Goal: Contribute content

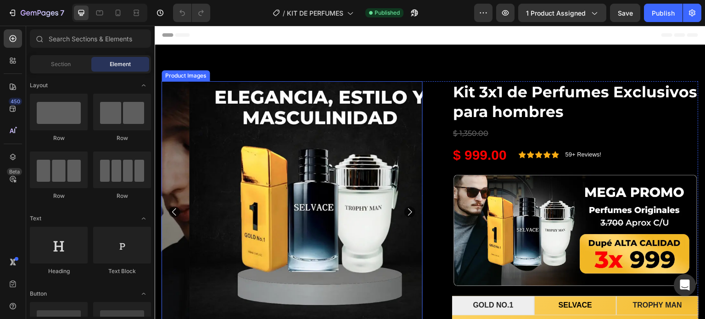
click at [309, 170] on img at bounding box center [320, 211] width 261 height 261
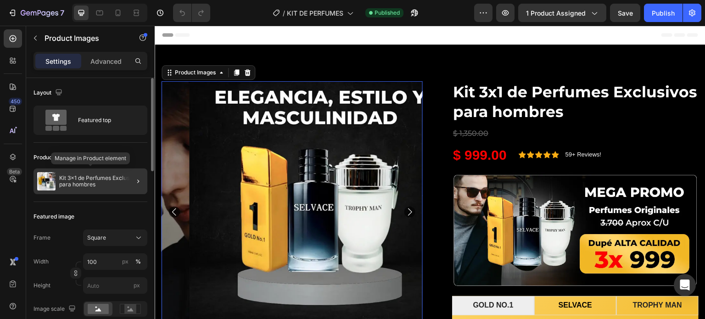
click at [113, 179] on p "Kit 3x1 de Perfumes Exclusivos para hombres" at bounding box center [101, 181] width 84 height 13
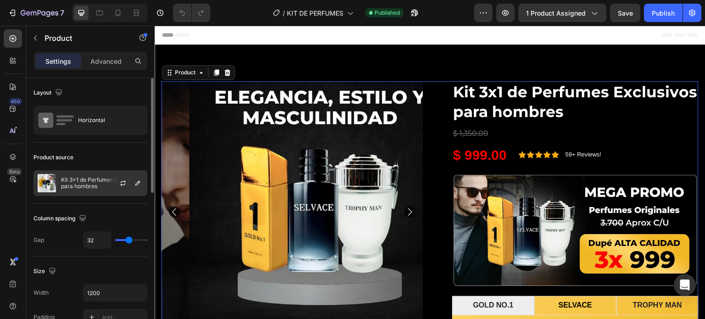
click at [117, 179] on div at bounding box center [126, 183] width 40 height 25
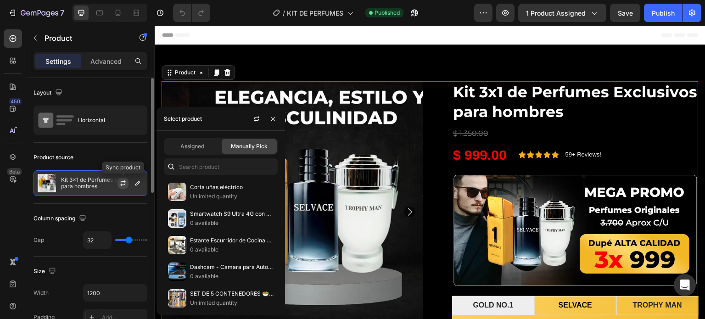
click at [120, 179] on icon "button" at bounding box center [122, 182] width 7 height 7
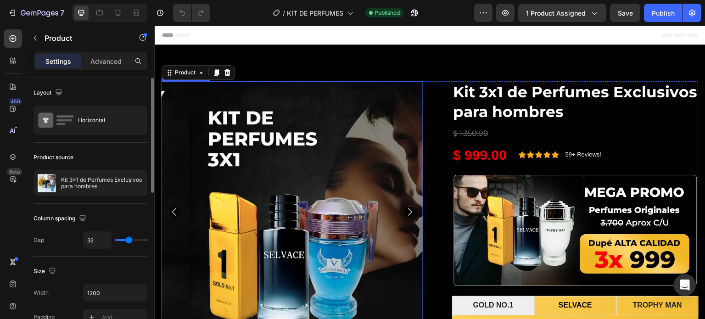
click at [174, 211] on icon "Carousel Back Arrow" at bounding box center [174, 211] width 11 height 11
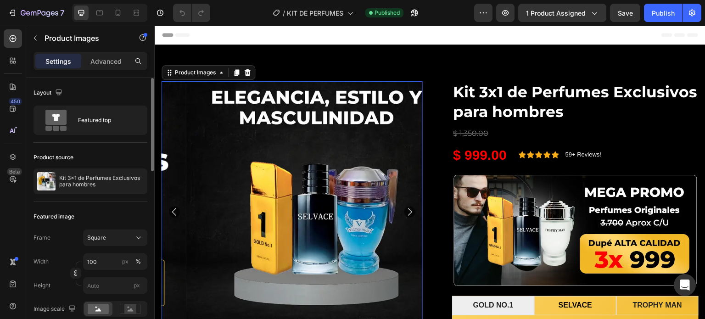
click at [174, 211] on icon "Carousel Back Arrow" at bounding box center [174, 211] width 11 height 11
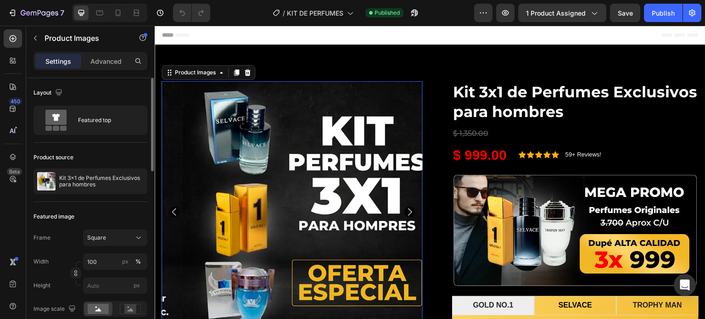
click at [174, 211] on icon "Carousel Back Arrow" at bounding box center [174, 211] width 11 height 11
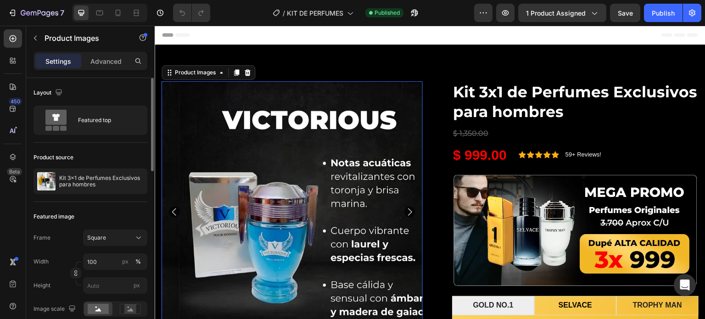
click at [174, 211] on icon "Carousel Back Arrow" at bounding box center [174, 211] width 11 height 11
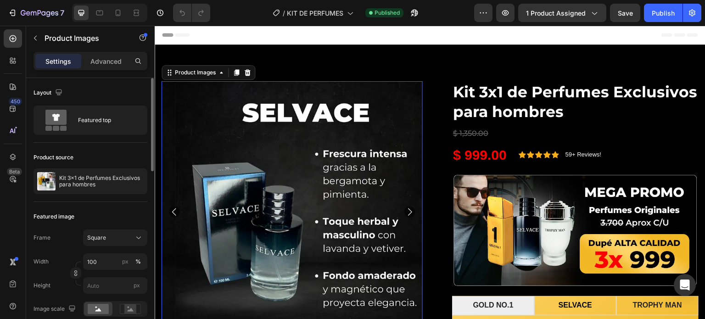
click at [174, 207] on icon "Carousel Back Arrow" at bounding box center [174, 211] width 11 height 11
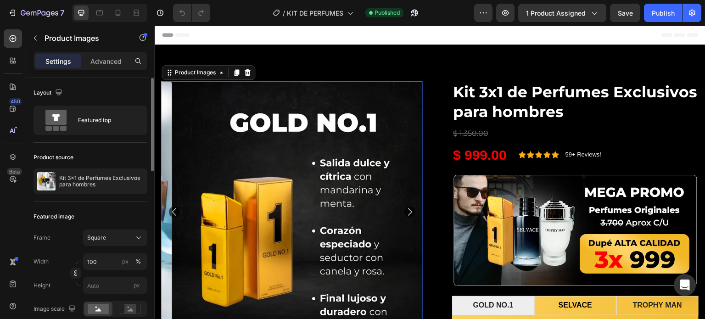
click at [173, 207] on icon "Carousel Back Arrow" at bounding box center [174, 211] width 11 height 11
click at [174, 209] on icon "Carousel Back Arrow" at bounding box center [174, 211] width 11 height 11
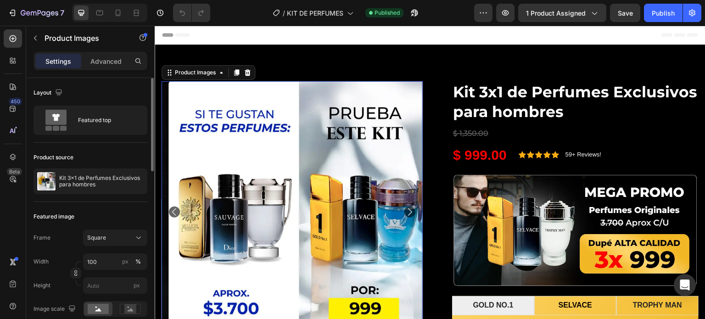
click at [174, 209] on icon "Carousel Back Arrow" at bounding box center [174, 211] width 11 height 11
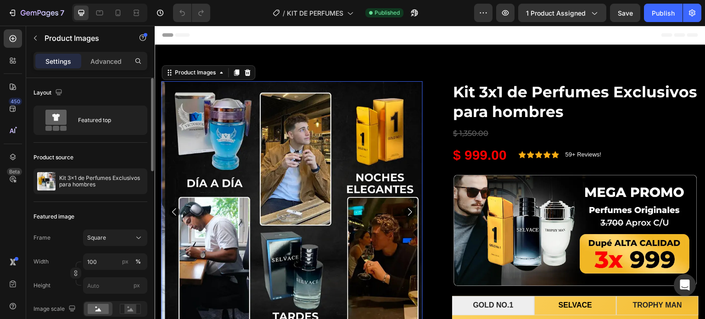
click at [174, 209] on icon "Carousel Back Arrow" at bounding box center [174, 211] width 11 height 11
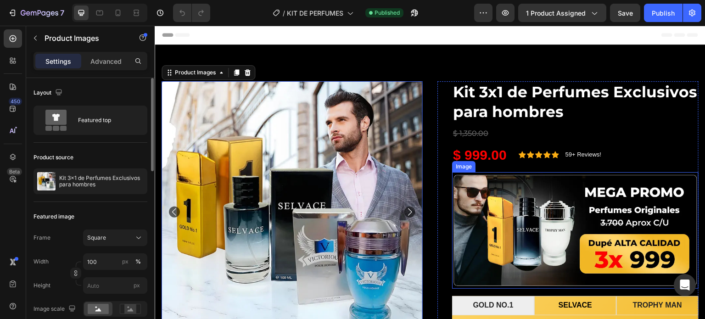
click at [607, 229] on img at bounding box center [575, 230] width 246 height 117
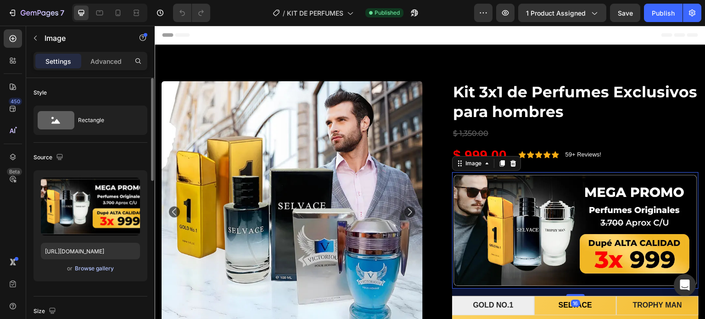
click at [95, 268] on div "Browse gallery" at bounding box center [94, 268] width 39 height 8
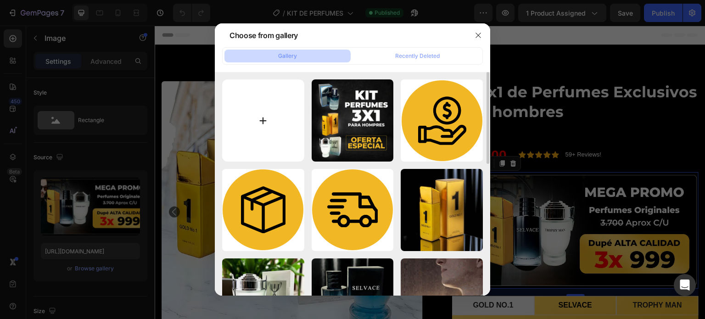
click at [273, 122] on input "file" at bounding box center [263, 120] width 82 height 82
type input "C:\fakepath\Grupo 3 (4).webp"
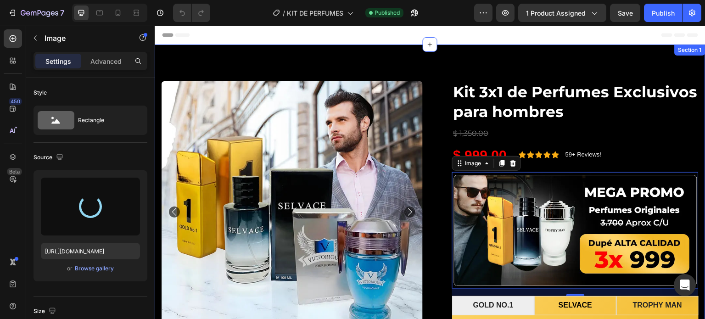
type input "[URL][DOMAIN_NAME]"
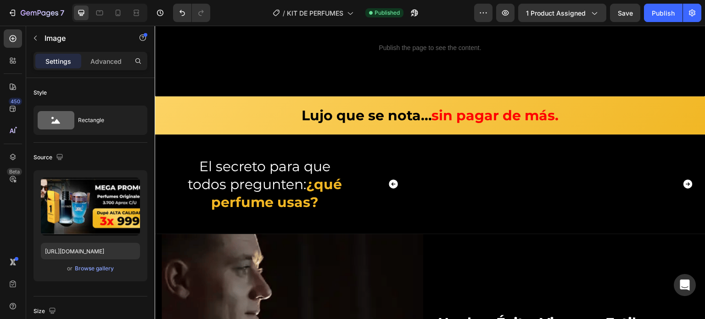
scroll to position [826, 0]
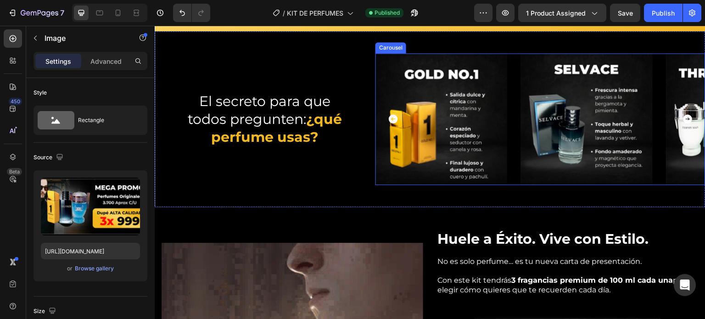
click at [392, 117] on icon "Carousel Back Arrow" at bounding box center [393, 118] width 9 height 9
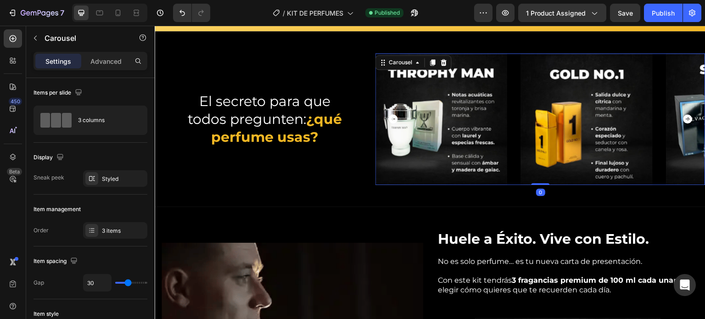
click at [442, 106] on img at bounding box center [441, 119] width 132 height 132
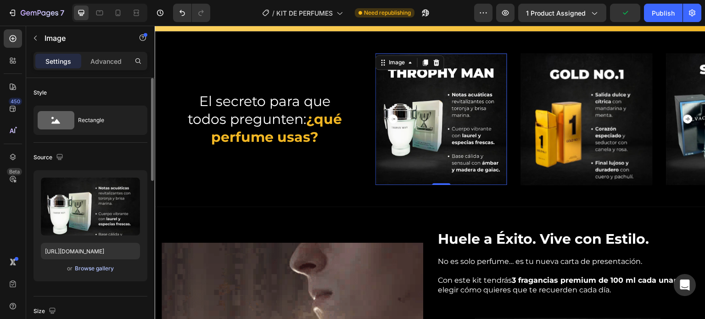
click at [89, 269] on div "Browse gallery" at bounding box center [94, 268] width 39 height 8
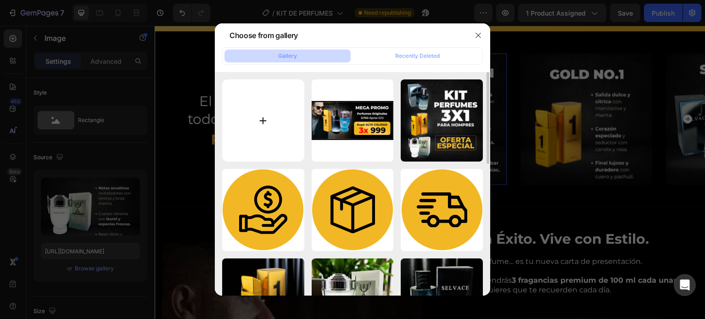
click at [242, 123] on input "file" at bounding box center [263, 120] width 82 height 82
type input "C:\fakepath\Throphy Man (1).webp"
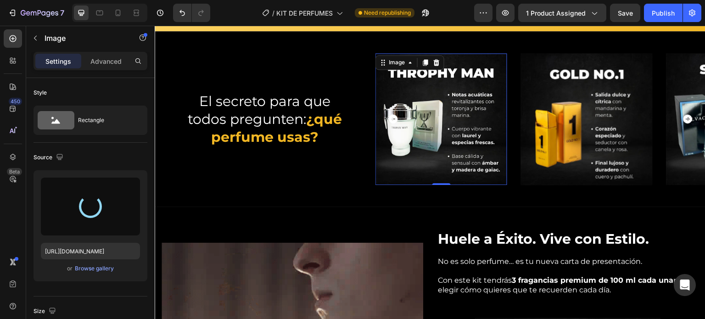
type input "[URL][DOMAIN_NAME]"
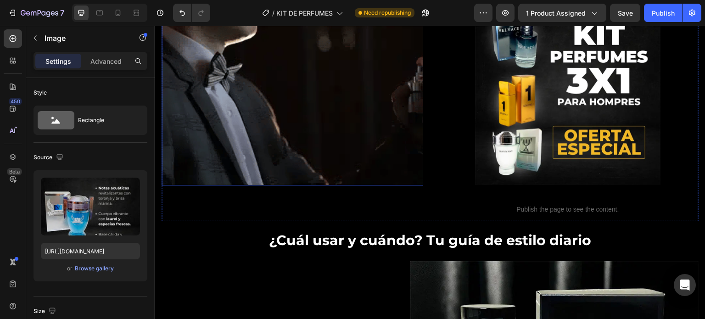
scroll to position [1147, 0]
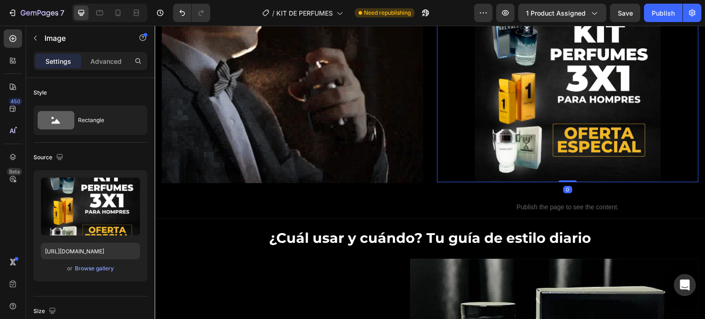
click at [541, 44] on img at bounding box center [568, 90] width 186 height 186
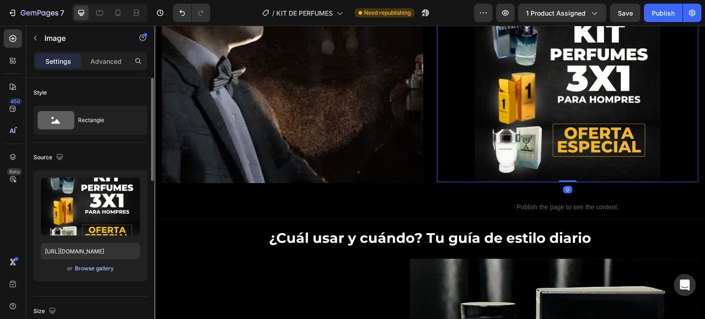
click at [90, 269] on div "Browse gallery" at bounding box center [94, 268] width 39 height 8
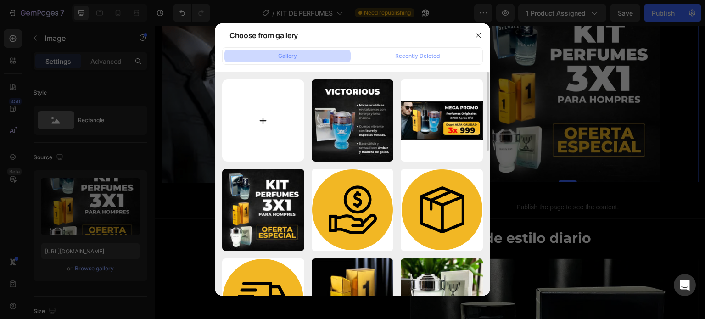
click at [256, 123] on input "file" at bounding box center [263, 120] width 82 height 82
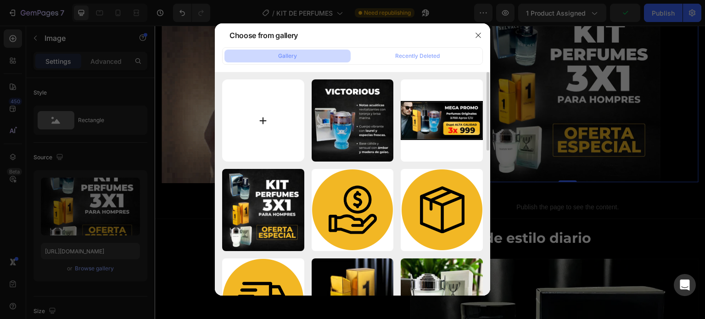
type input "C:\fakepath\1 (1).webp"
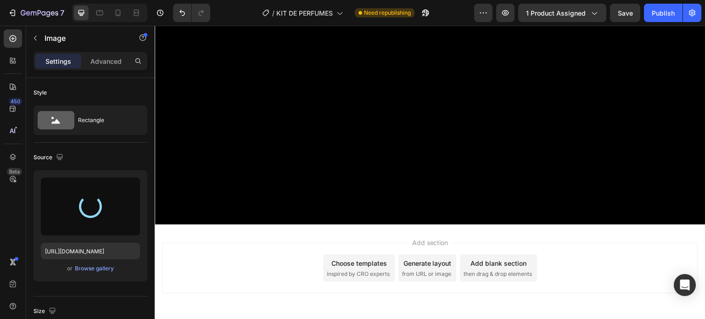
scroll to position [1973, 0]
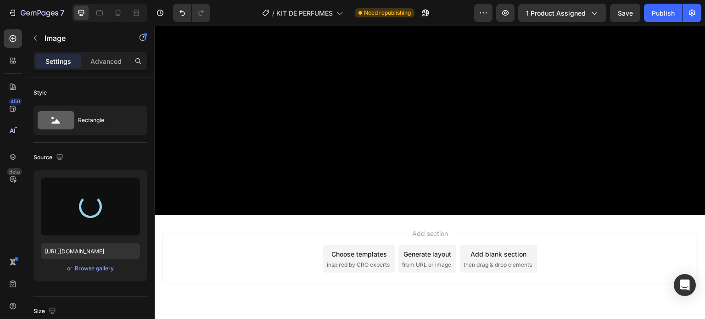
type input "[URL][DOMAIN_NAME]"
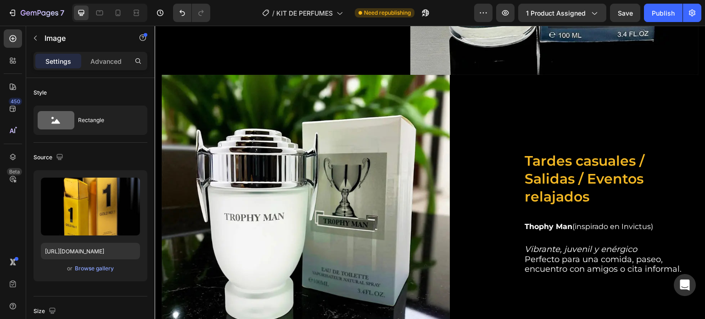
scroll to position [1606, 0]
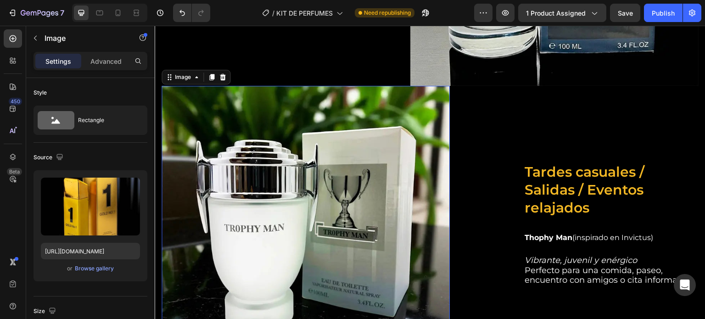
click at [338, 166] on img at bounding box center [306, 230] width 288 height 288
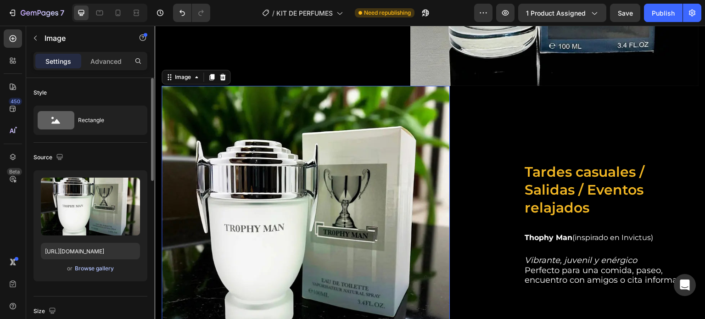
click at [90, 268] on div "Browse gallery" at bounding box center [94, 268] width 39 height 8
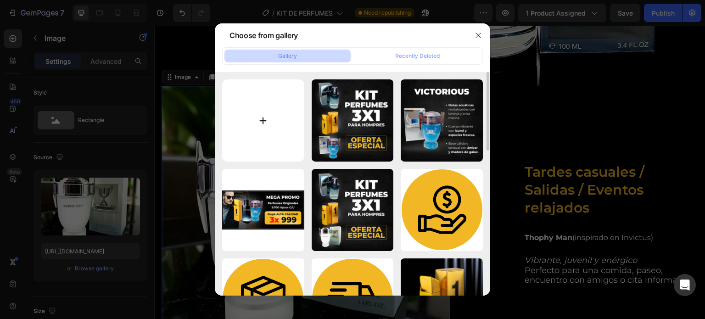
click at [251, 131] on input "file" at bounding box center [263, 120] width 82 height 82
type input "C:\fakepath\[PERSON_NAME]-Photoroom (31).webp"
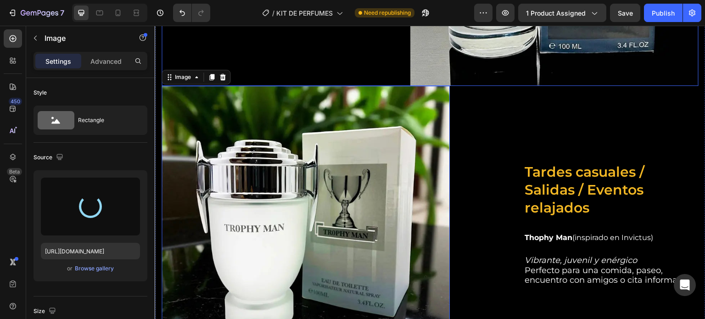
type input "[URL][DOMAIN_NAME]"
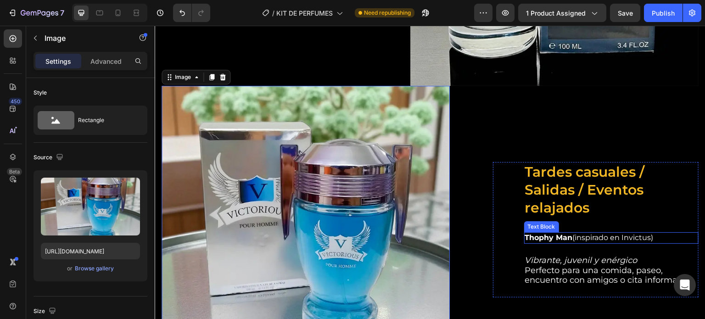
click at [535, 233] on strong "Thophy Man" at bounding box center [549, 237] width 48 height 9
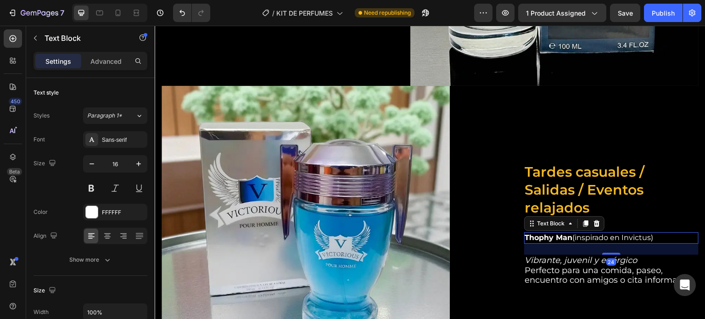
click at [535, 233] on strong "Thophy Man" at bounding box center [549, 237] width 48 height 9
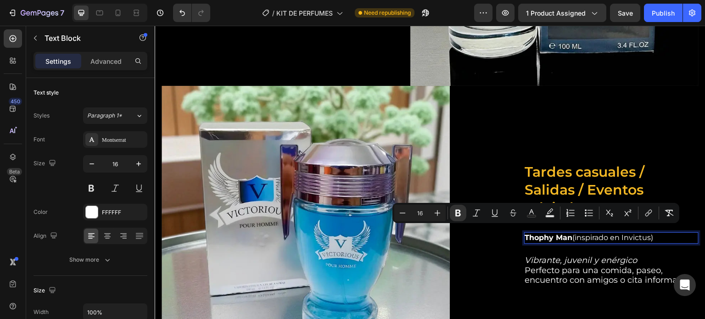
click at [567, 233] on strong "Thophy Man" at bounding box center [549, 237] width 48 height 9
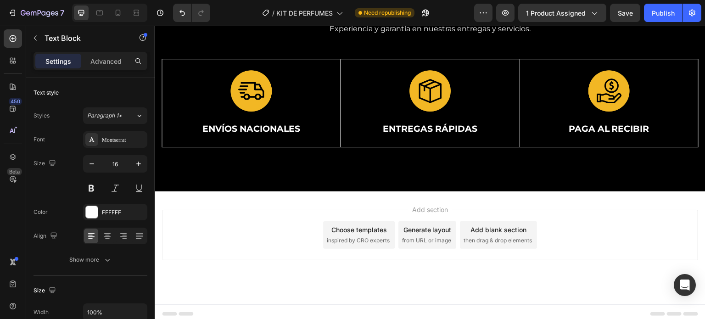
scroll to position [2389, 0]
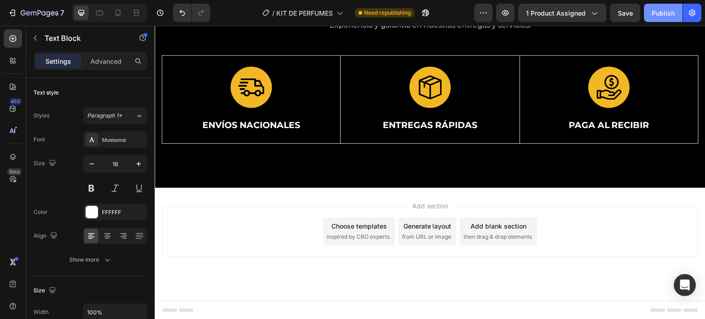
click at [664, 17] on div "Publish" at bounding box center [663, 13] width 23 height 10
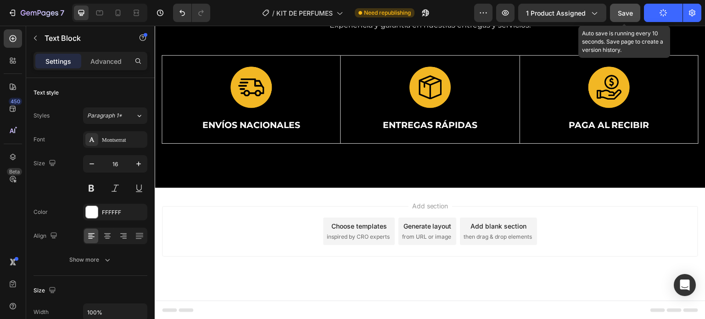
click at [635, 12] on button "Save" at bounding box center [625, 13] width 30 height 18
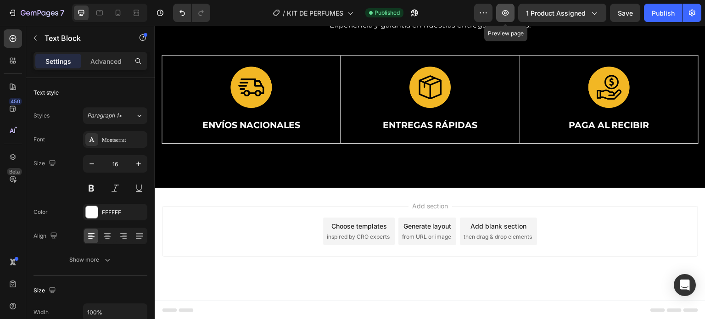
click at [499, 15] on button "button" at bounding box center [505, 13] width 18 height 18
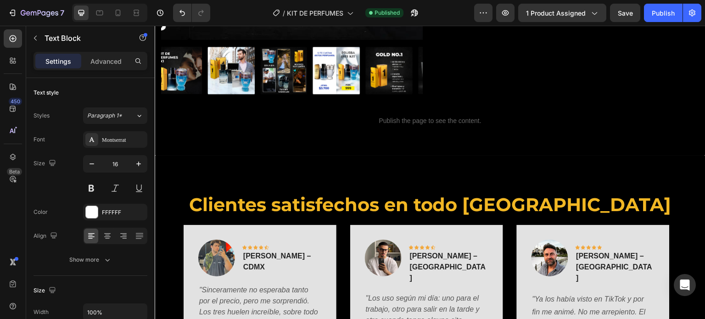
scroll to position [195, 0]
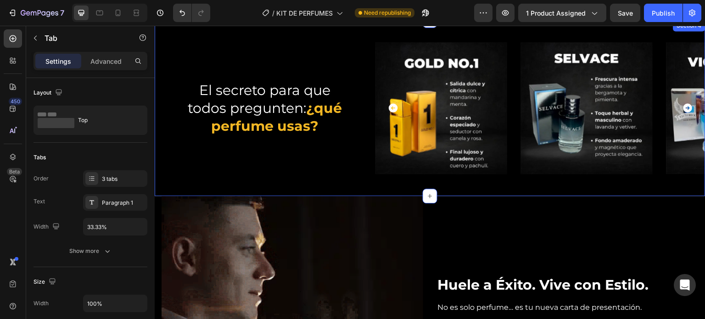
scroll to position [1066, 0]
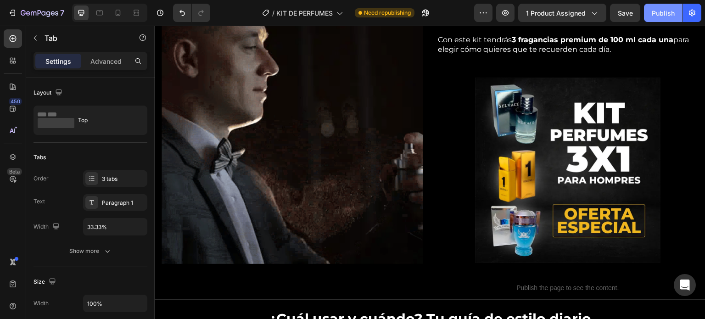
click at [655, 16] on div "Publish" at bounding box center [663, 13] width 23 height 10
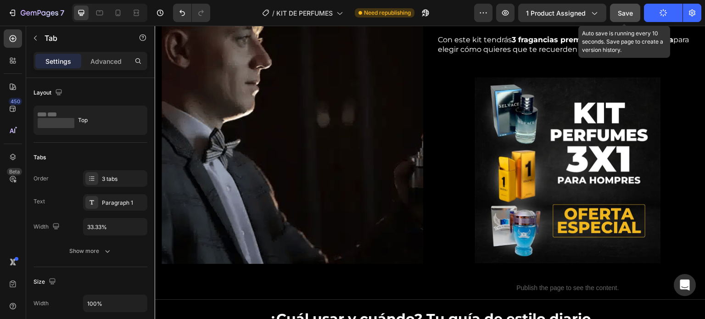
click at [632, 15] on span "Save" at bounding box center [625, 13] width 15 height 8
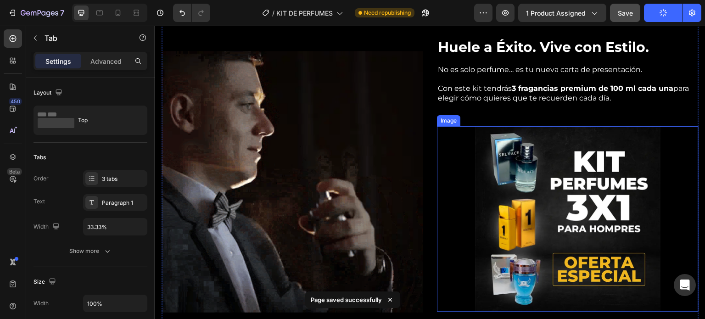
scroll to position [929, 0]
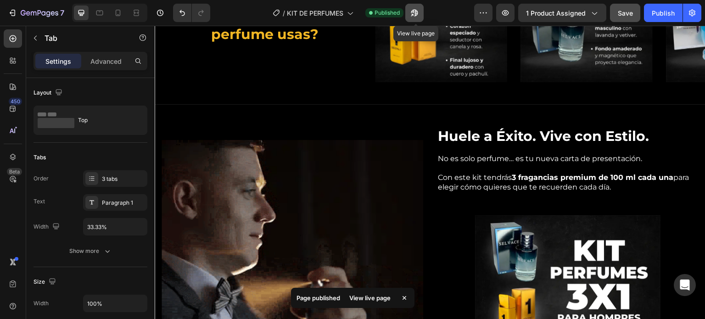
click at [411, 14] on icon "button" at bounding box center [414, 12] width 9 height 9
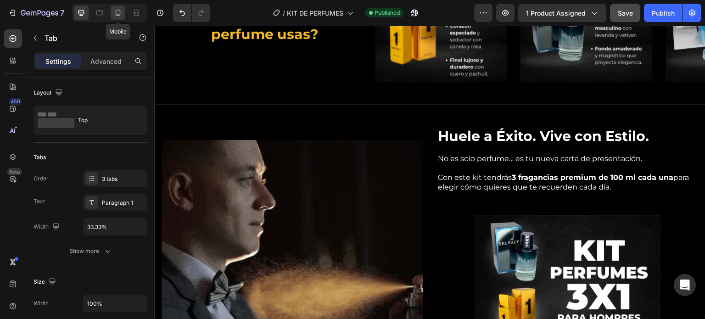
click at [121, 12] on icon at bounding box center [117, 12] width 9 height 9
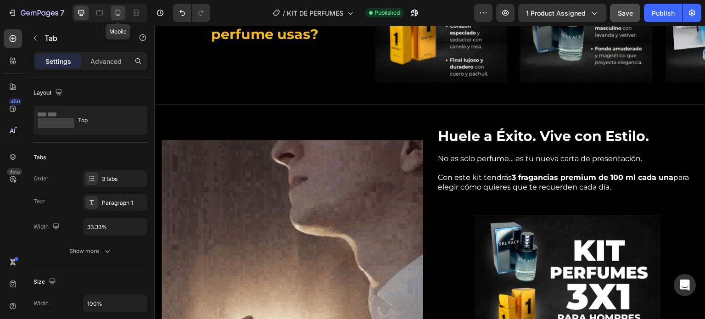
type input "Auto"
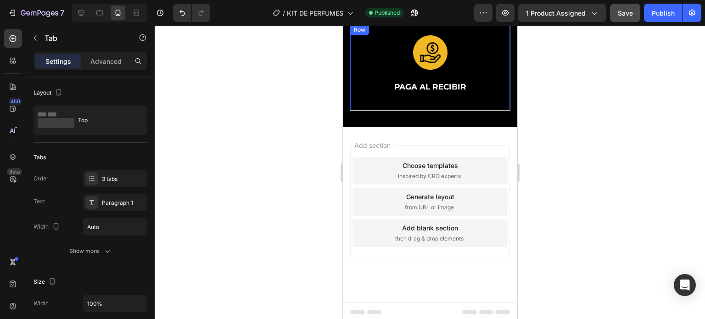
scroll to position [2826, 0]
